Goal: Transaction & Acquisition: Purchase product/service

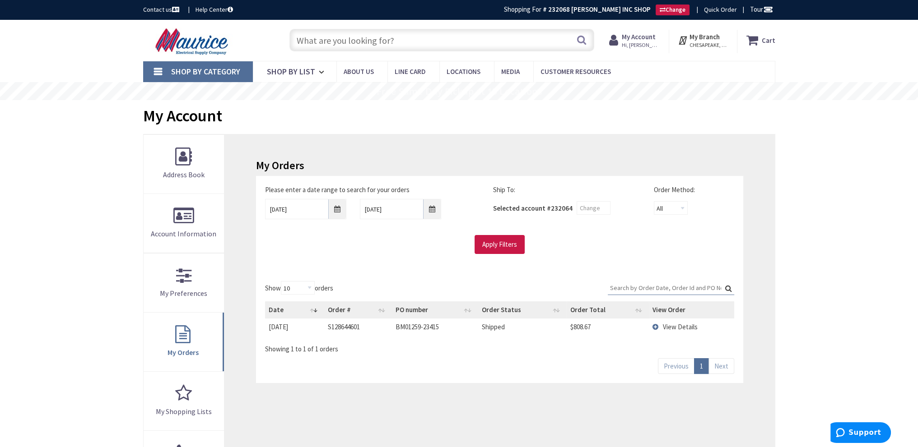
click at [328, 40] on input "text" at bounding box center [441, 40] width 305 height 23
paste input "ICN-3P32-N"
type input "ICN-3P32-N"
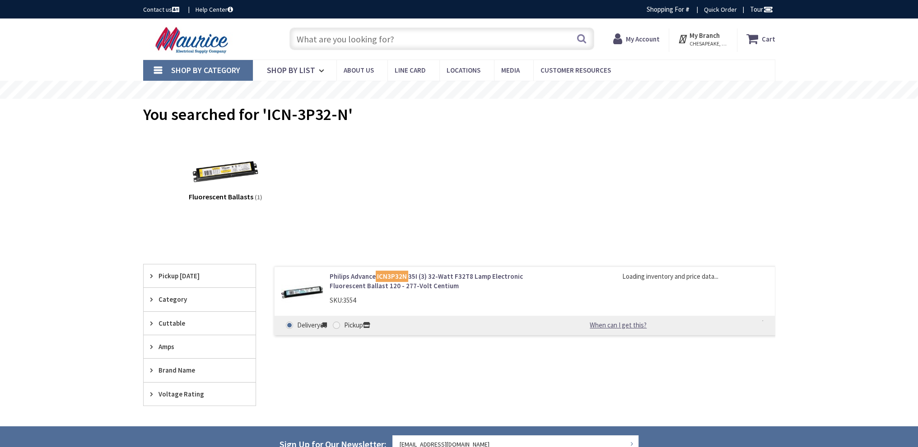
type input "[PERSON_NAME], [US_STATE][GEOGRAPHIC_DATA], [GEOGRAPHIC_DATA]"
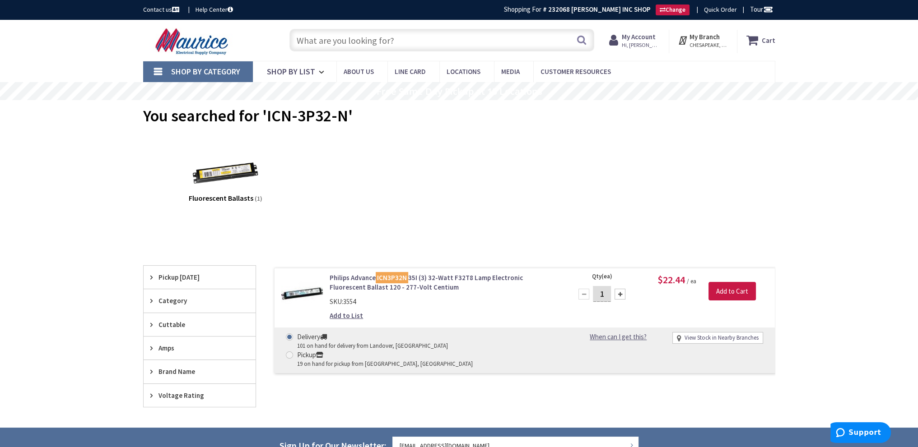
click at [361, 279] on link "Philips Advance ICN3P32N 35I (3) 32-Watt F32T8 Lamp Electronic Fluorescent Ball…" at bounding box center [445, 282] width 230 height 19
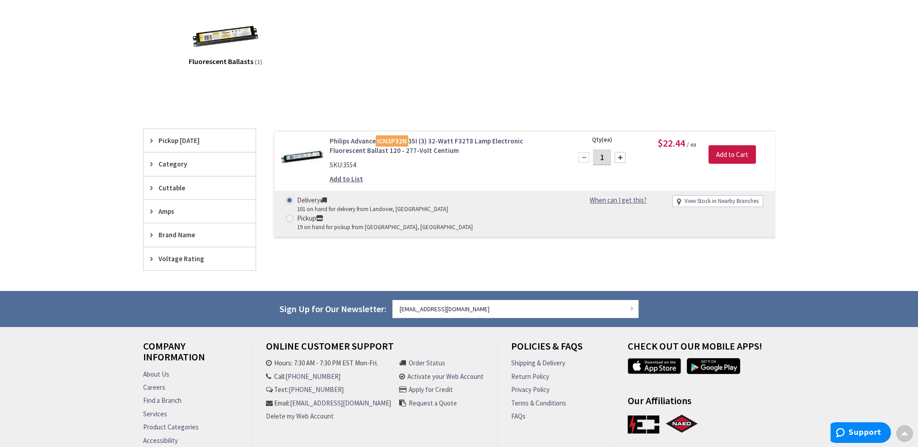
scroll to position [136, 0]
click at [359, 146] on link "Philips Advance ICN3P32N 35I (3) 32-Watt F32T8 Lamp Electronic Fluorescent Ball…" at bounding box center [445, 146] width 230 height 19
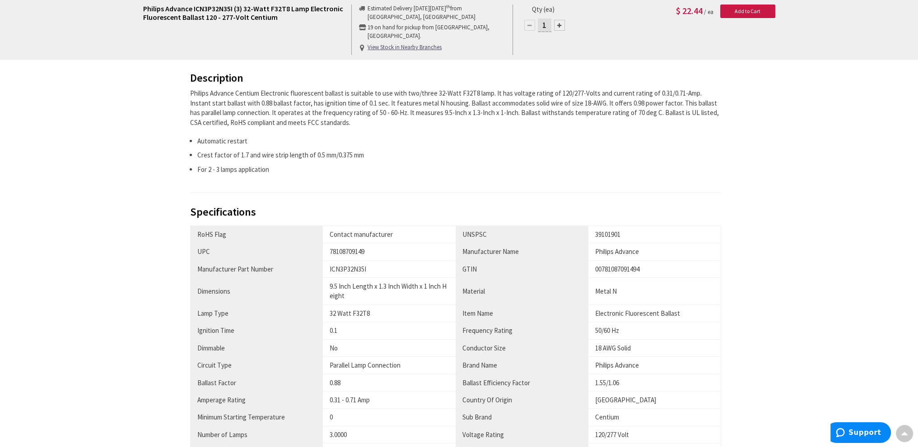
scroll to position [317, 0]
